Goal: Obtain resource: Obtain resource

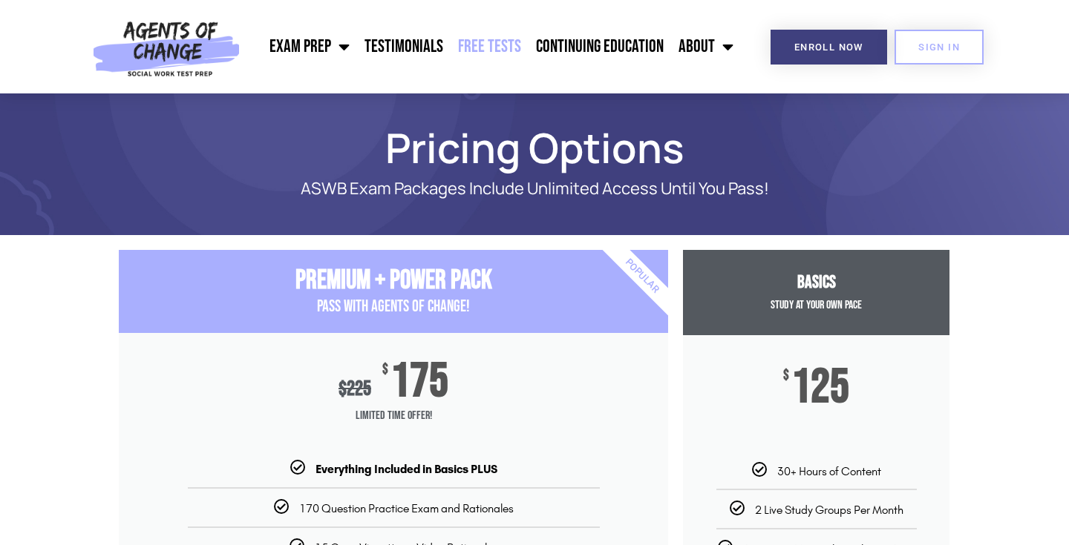
click at [505, 49] on link "Free Tests" at bounding box center [489, 46] width 78 height 37
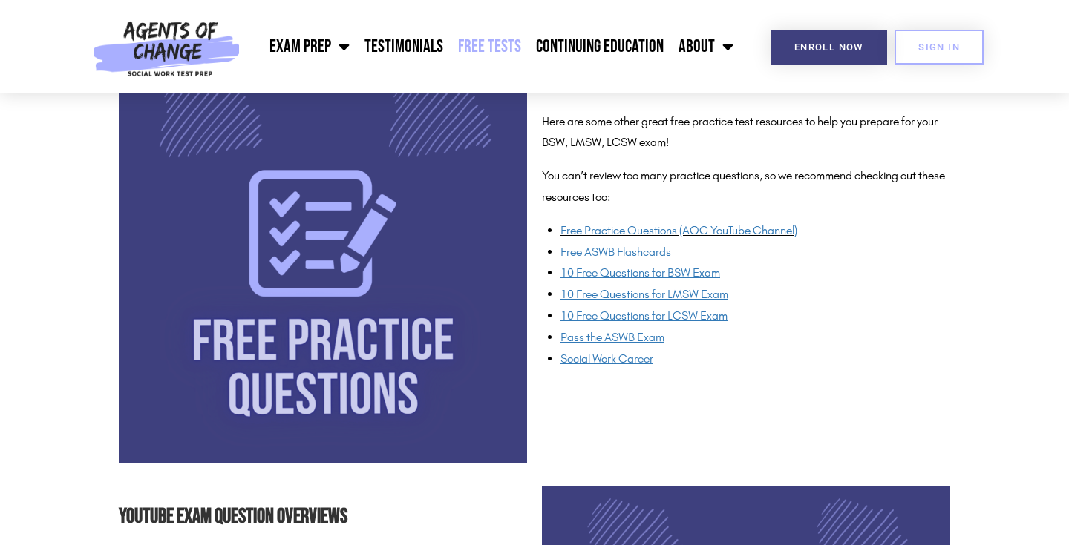
scroll to position [1078, 0]
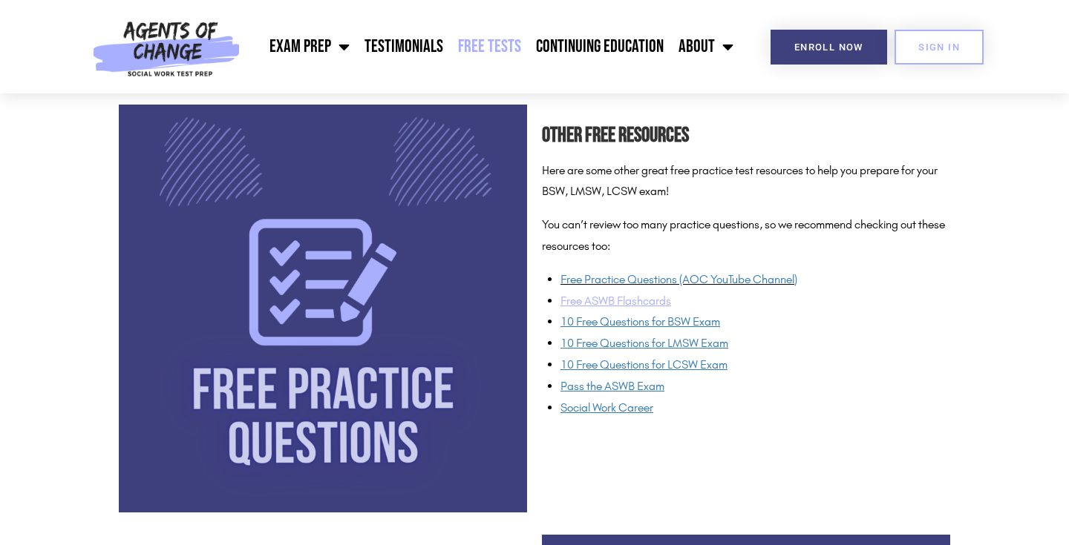
click at [658, 302] on u "Free ASWB Flashcards" at bounding box center [615, 301] width 111 height 14
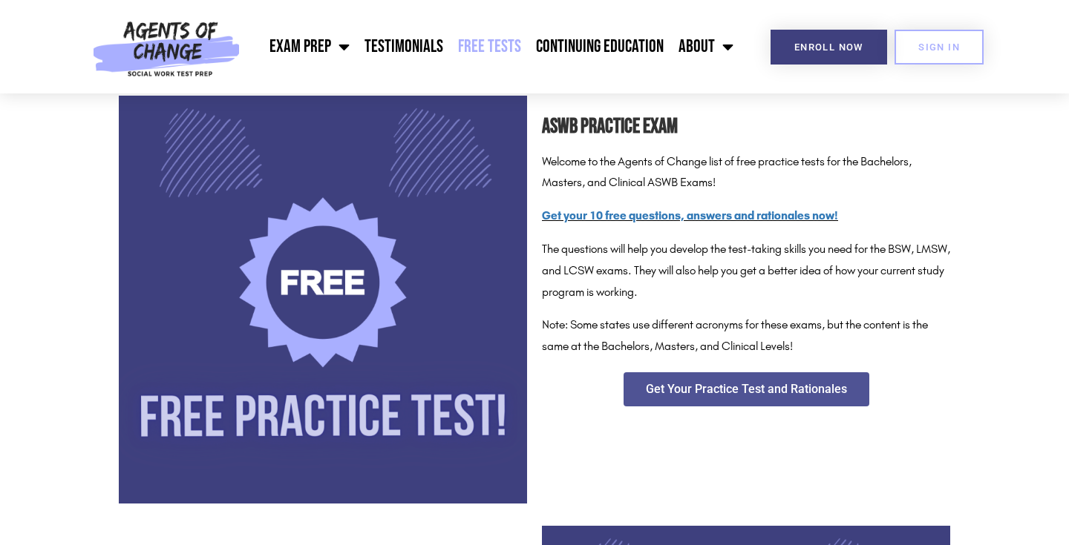
scroll to position [0, 0]
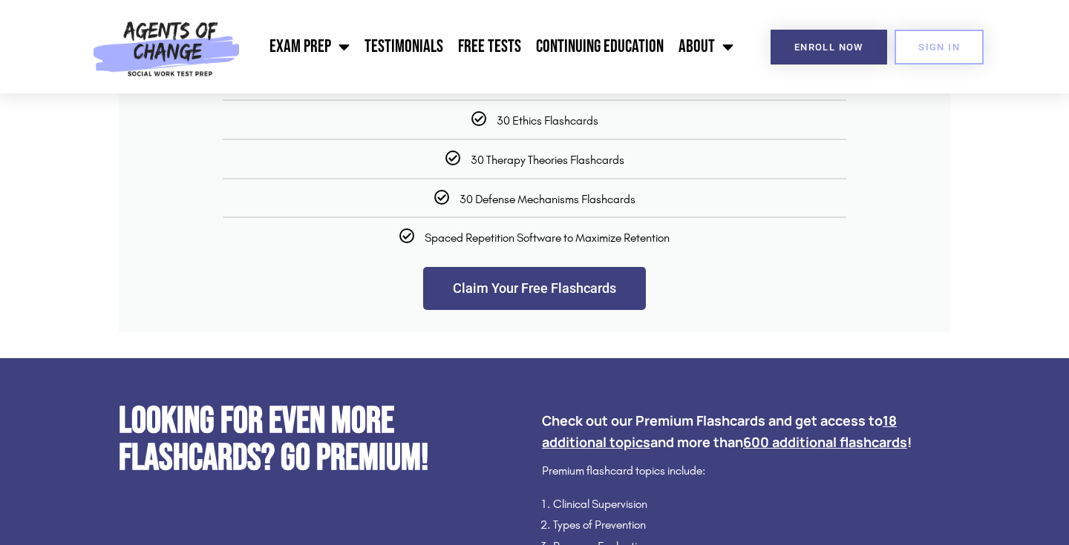
scroll to position [2434, 0]
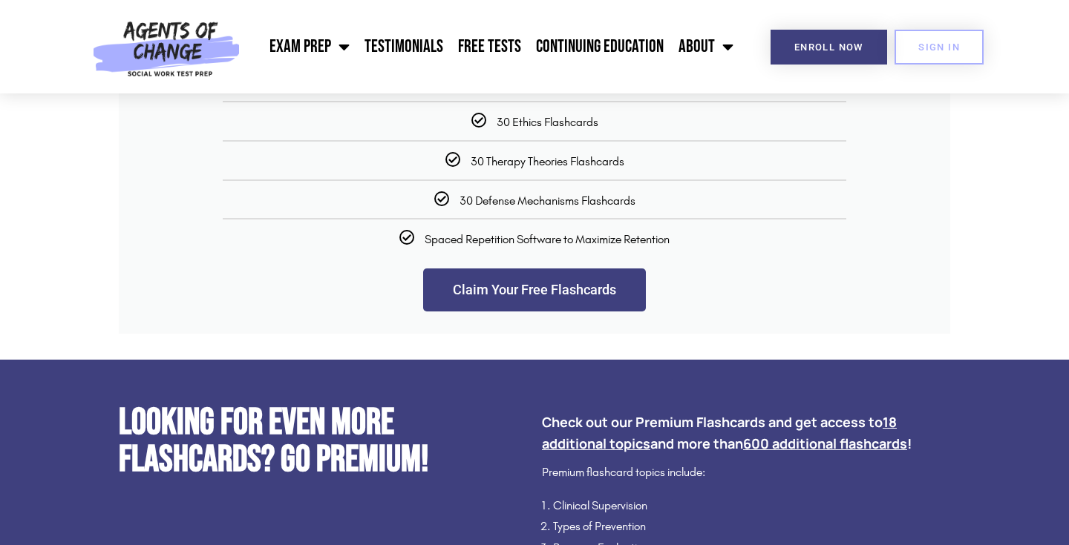
click at [577, 312] on link "Claim Your Free Flashcards" at bounding box center [534, 290] width 223 height 43
